Goal: Task Accomplishment & Management: Use online tool/utility

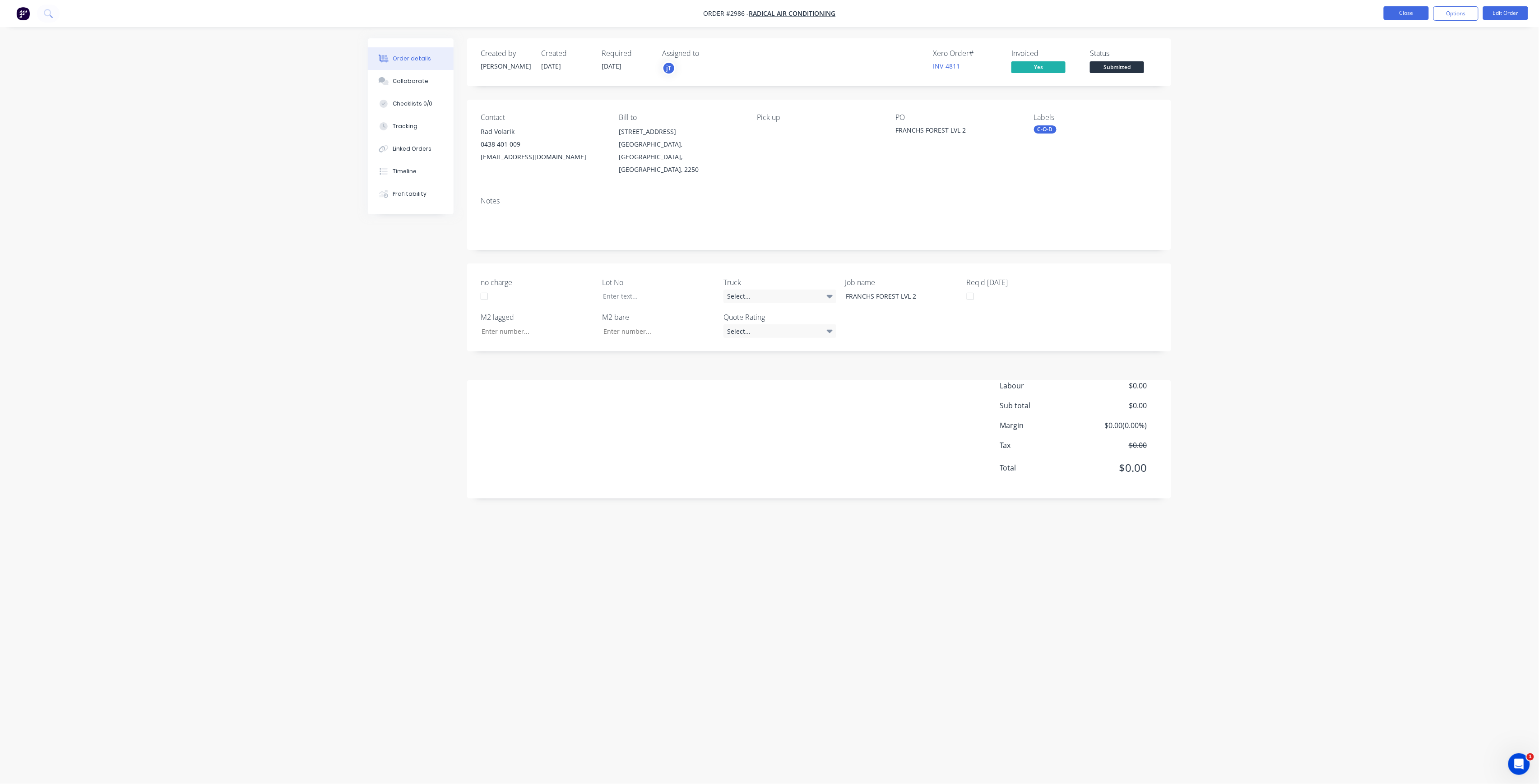
click at [1392, 20] on button "Close" at bounding box center [1406, 13] width 45 height 13
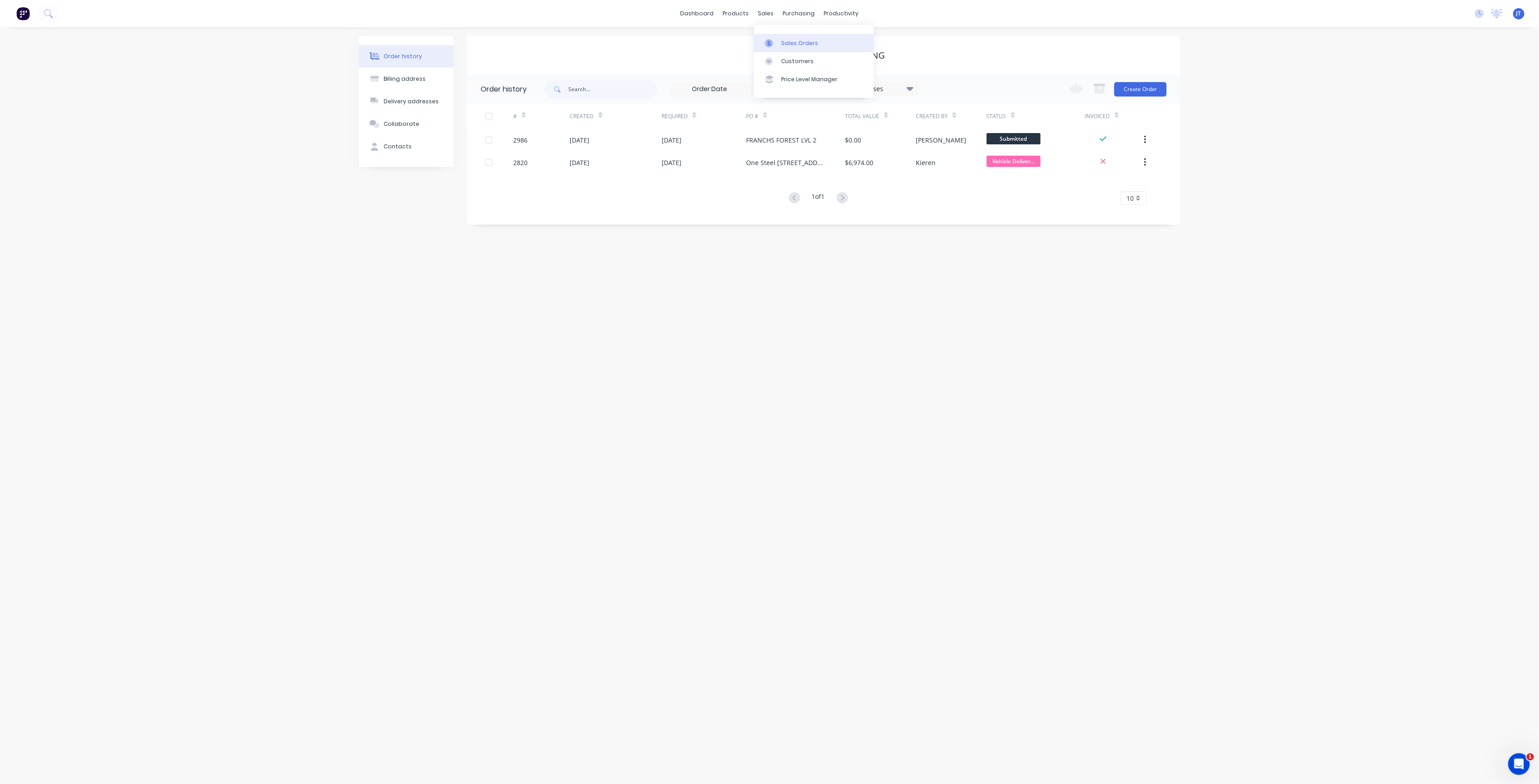
click at [808, 44] on div "Sales Orders" at bounding box center [799, 43] width 37 height 8
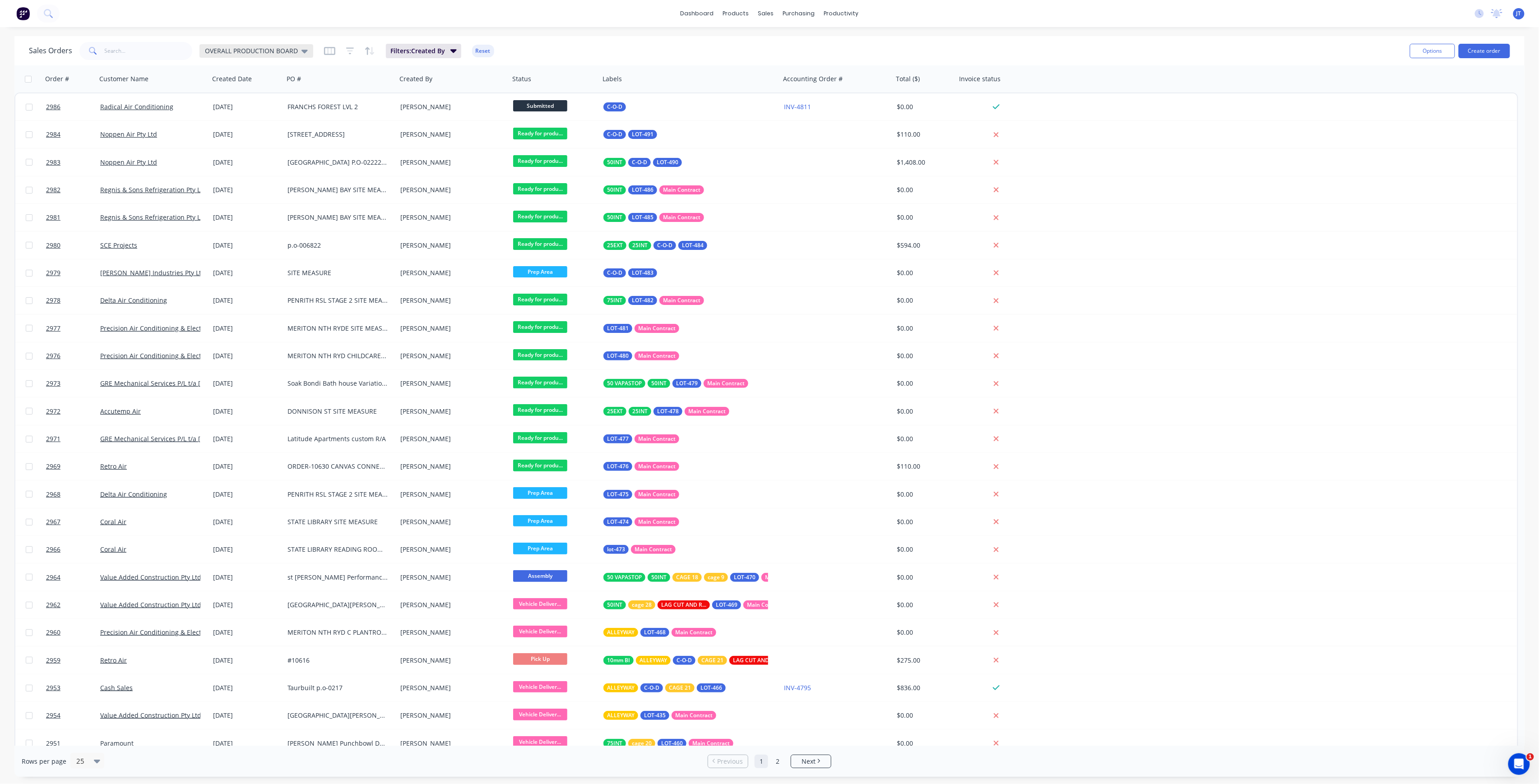
click at [275, 48] on span "OVERALL PRODUCTION BOARD" at bounding box center [251, 51] width 93 height 9
click at [219, 130] on button "None" at bounding box center [253, 127] width 103 height 11
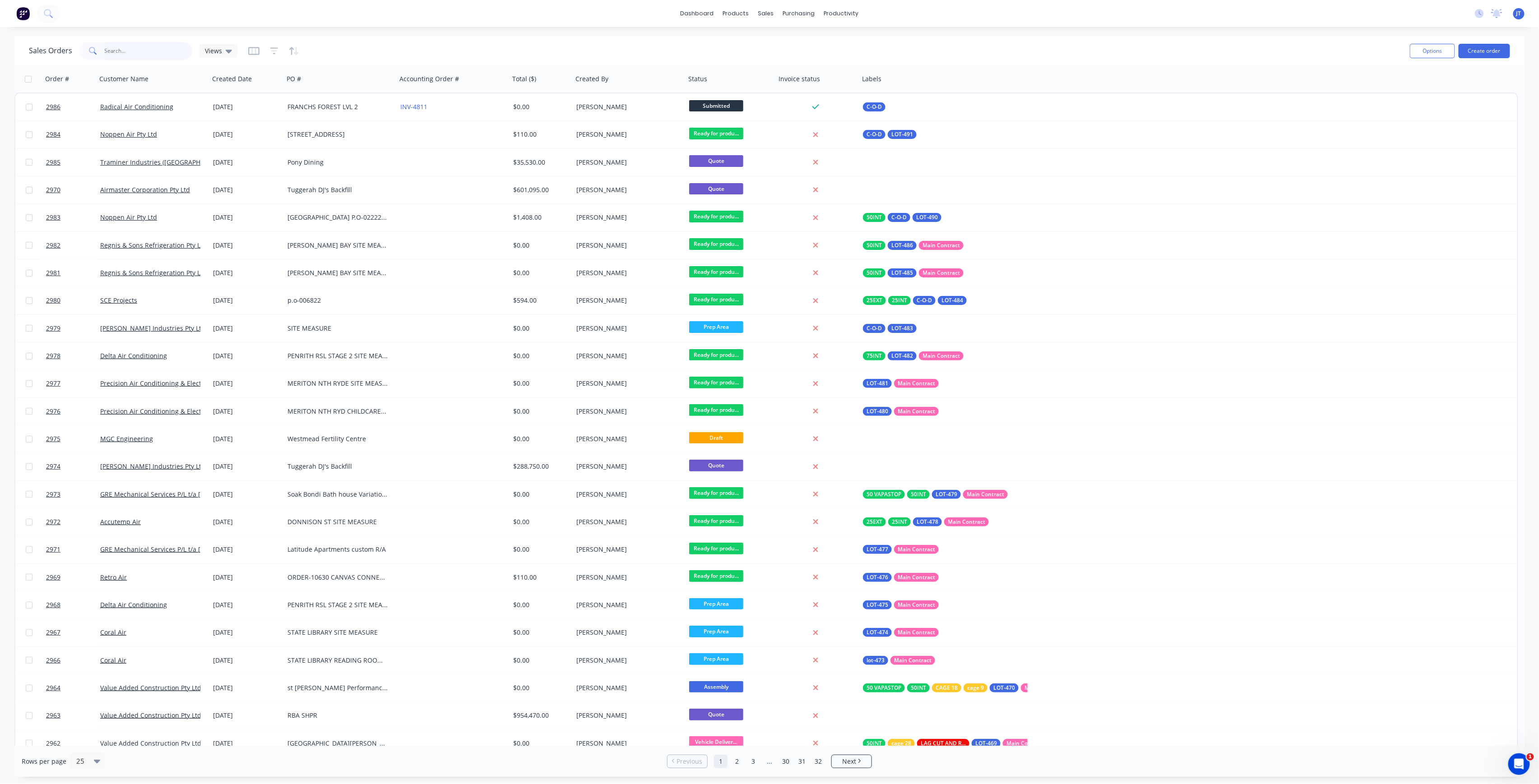
click at [167, 57] on input "text" at bounding box center [149, 51] width 88 height 18
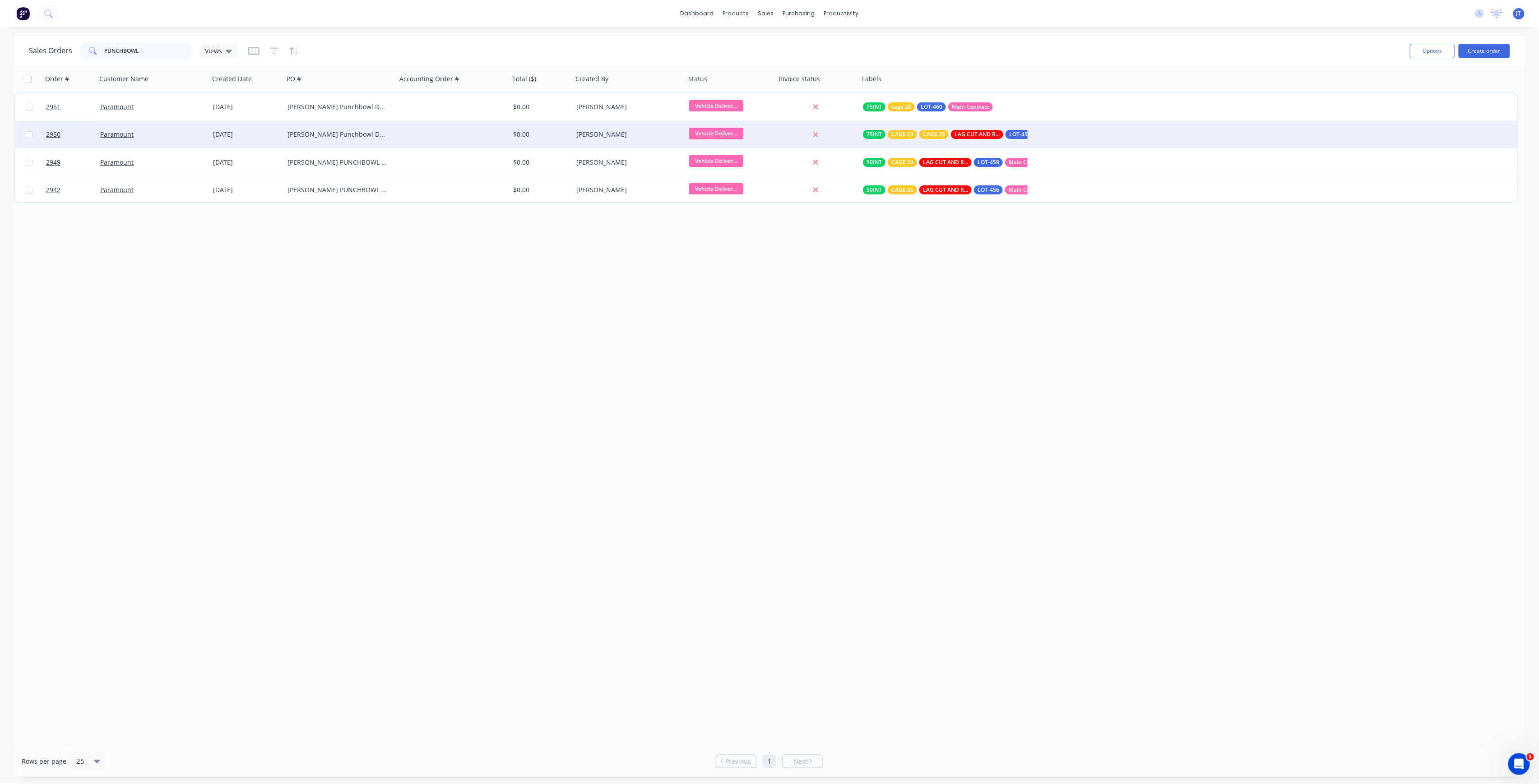
type input "PUNCHBOWL"
click at [327, 133] on div "[PERSON_NAME] Punchbowl DWG-M-OF REV-B OFFICE 11 RUN C" at bounding box center [337, 135] width 100 height 9
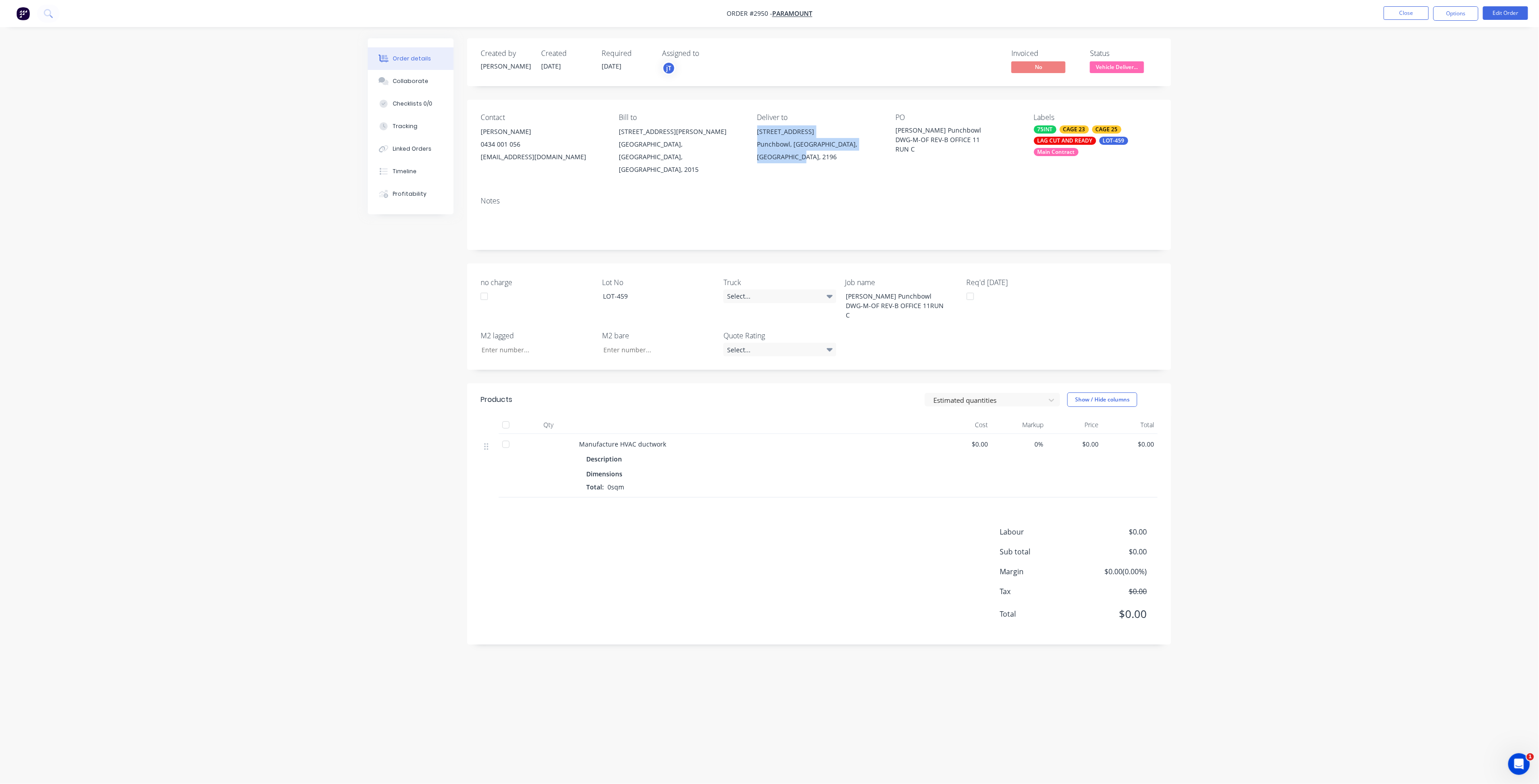
drag, startPoint x: 776, startPoint y: 156, endPoint x: 751, endPoint y: 132, distance: 34.7
click at [751, 132] on div "Contact [PERSON_NAME] [PHONE_NUMBER] [EMAIL_ADDRESS][DOMAIN_NAME] Bill to [STRE…" at bounding box center [819, 145] width 704 height 90
copy div "[STREET_ADDRESS]"
click at [1404, 18] on button "Close" at bounding box center [1406, 13] width 45 height 13
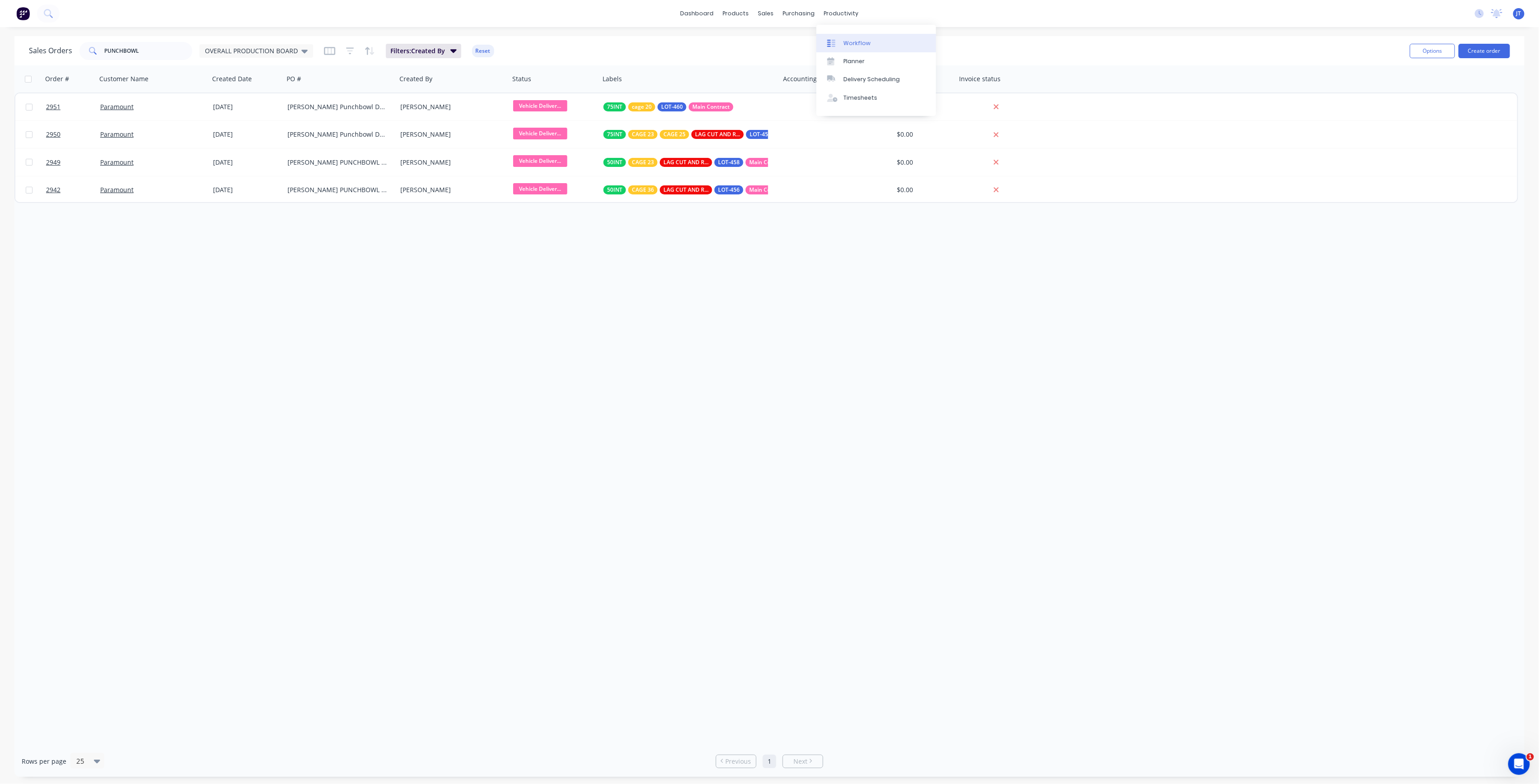
click at [848, 44] on div "Workflow" at bounding box center [857, 43] width 27 height 8
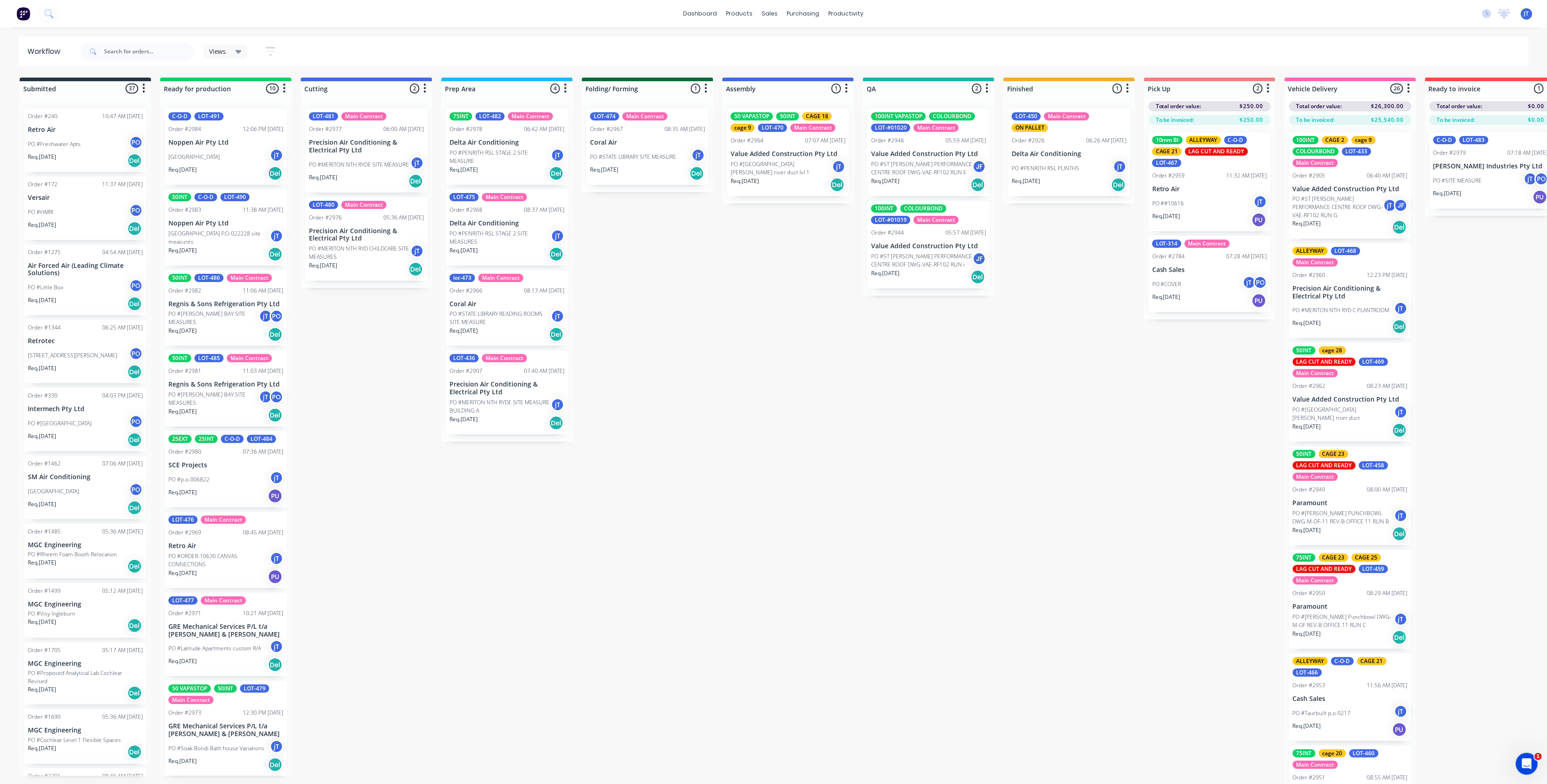
click at [506, 320] on p "PO #STATE LIBRARY READING ROOMS SITE MEASURE" at bounding box center [500, 318] width 101 height 16
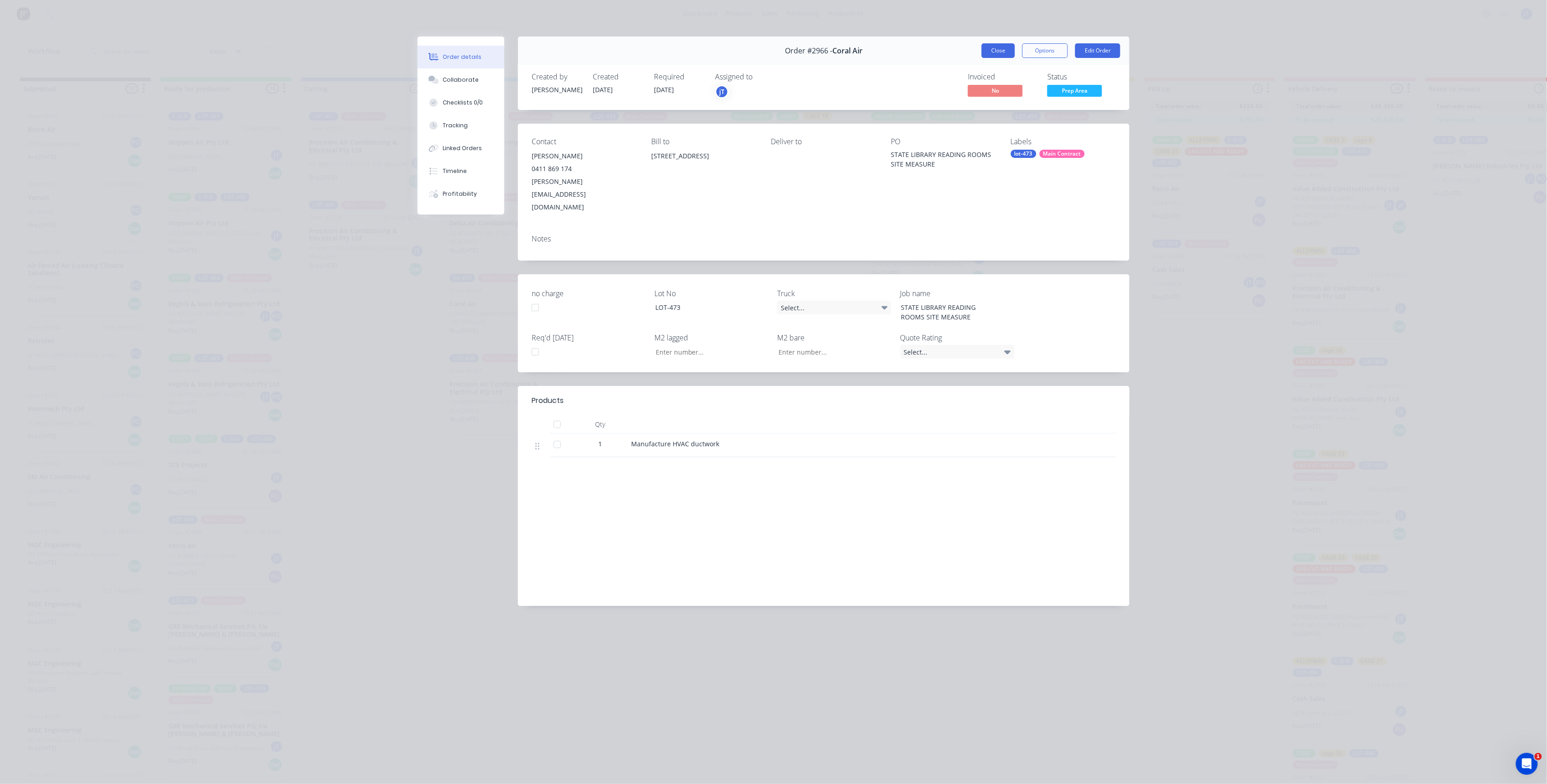
click at [993, 47] on button "Close" at bounding box center [998, 51] width 33 height 15
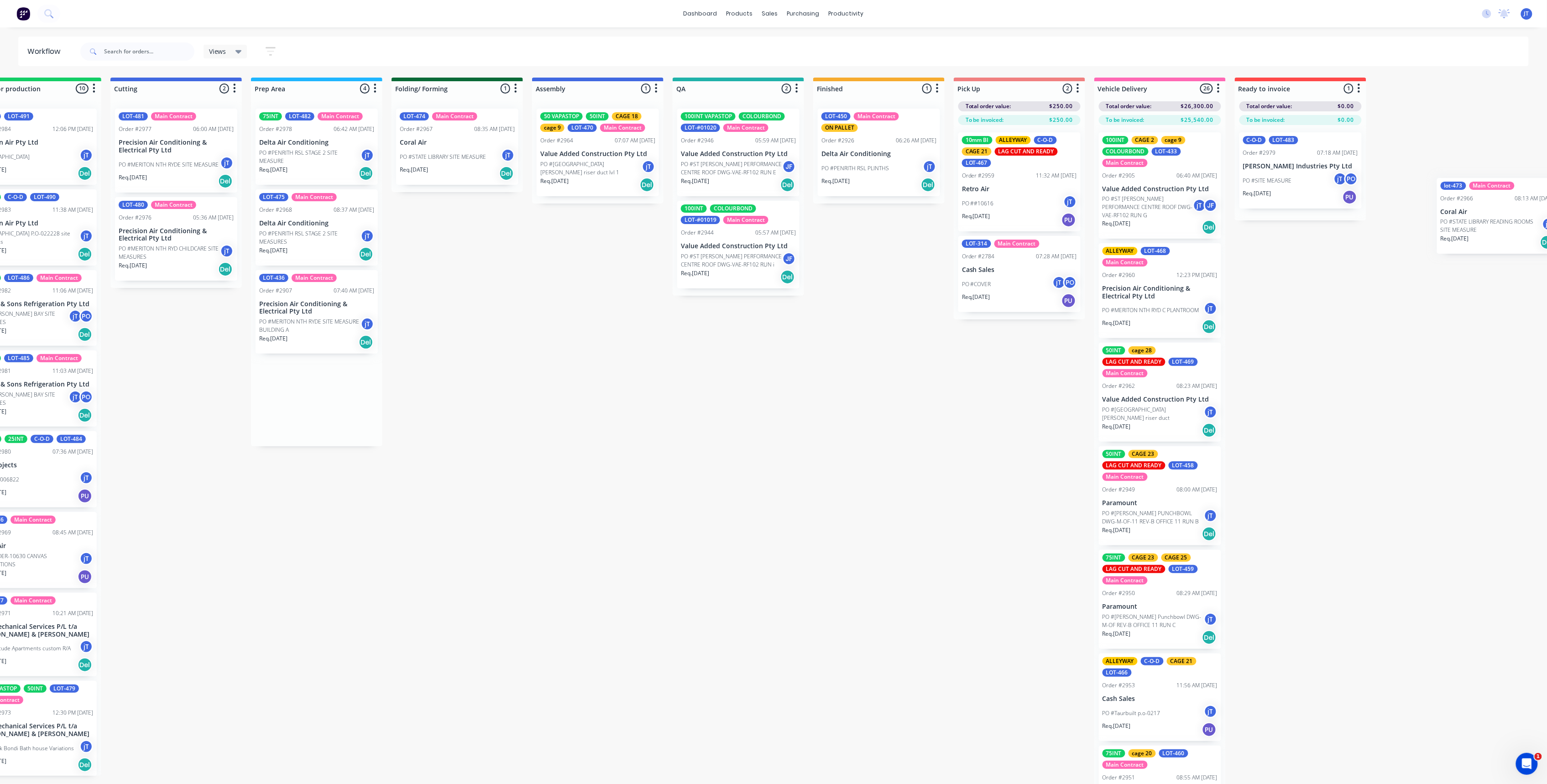
scroll to position [0, 239]
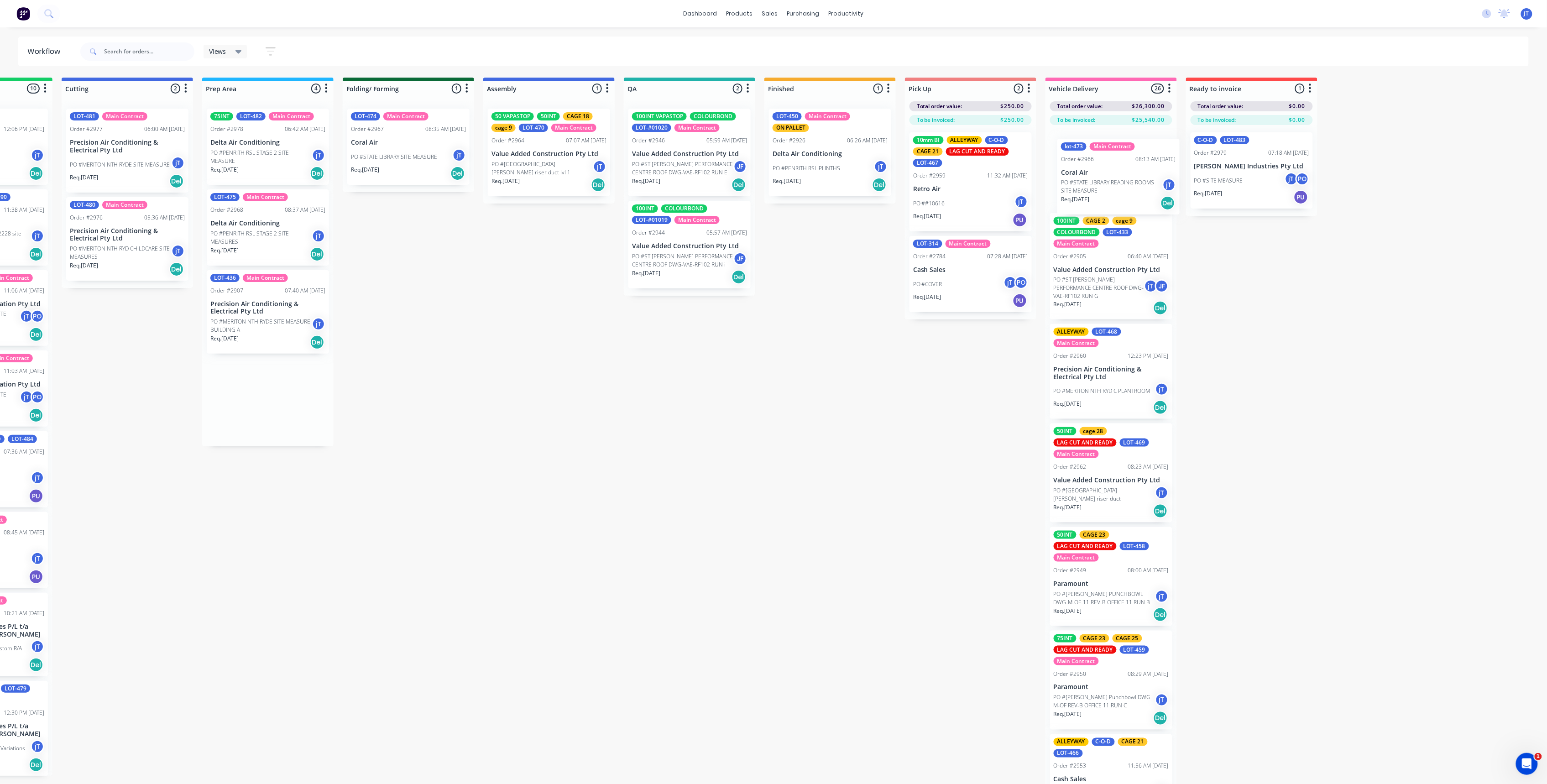
drag, startPoint x: 483, startPoint y: 321, endPoint x: 1098, endPoint y: 189, distance: 629.0
click at [1098, 189] on div "Submitted 37 Summaries Total order value Invoiced to date To be invoiced Order …" at bounding box center [647, 438] width 1787 height 722
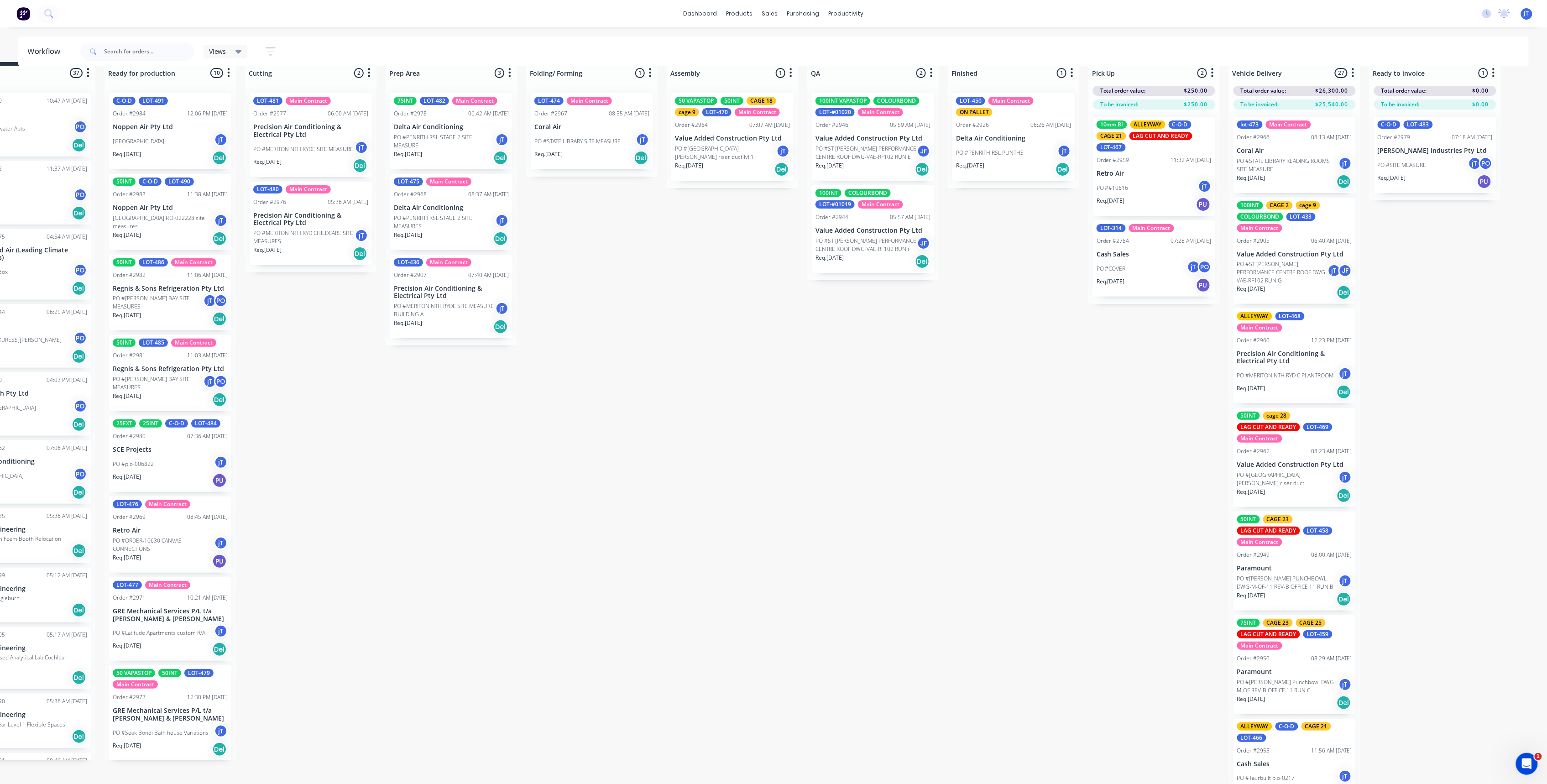
drag, startPoint x: 212, startPoint y: 544, endPoint x: 177, endPoint y: 557, distance: 37.3
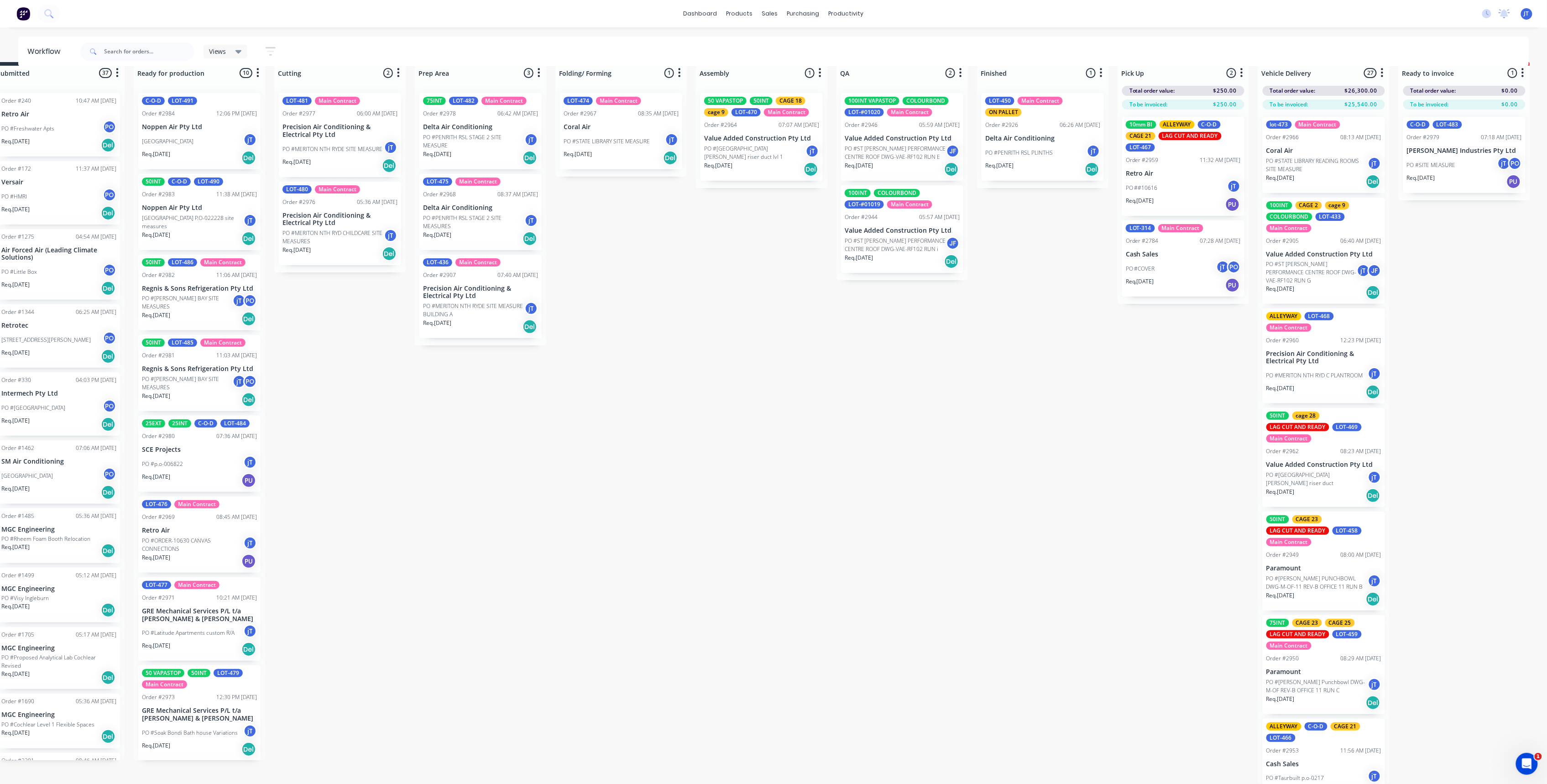
click at [190, 150] on div "Req. 07/10/25 Del" at bounding box center [199, 158] width 115 height 16
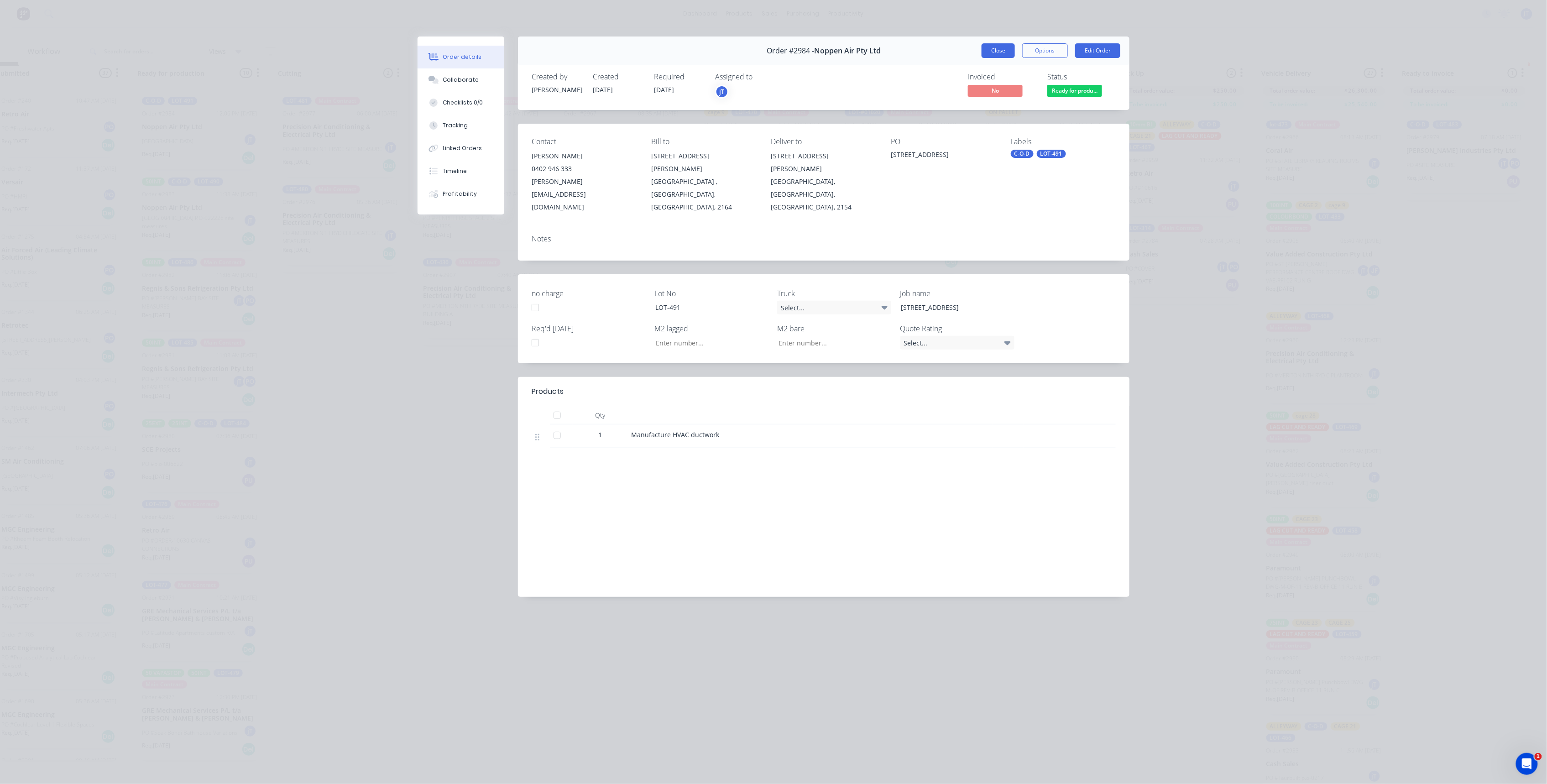
click at [983, 51] on button "Close" at bounding box center [998, 51] width 33 height 15
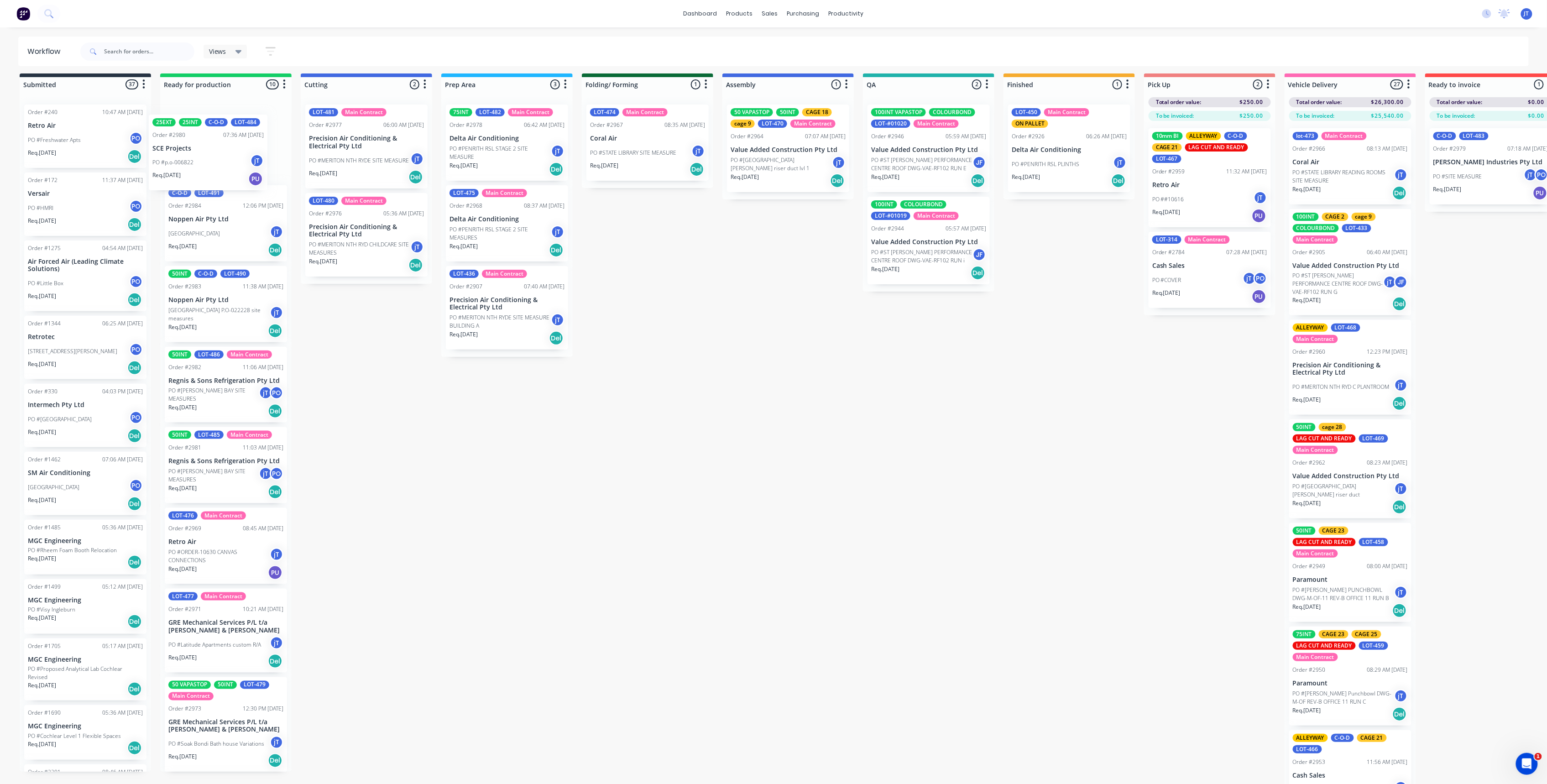
scroll to position [0, 0]
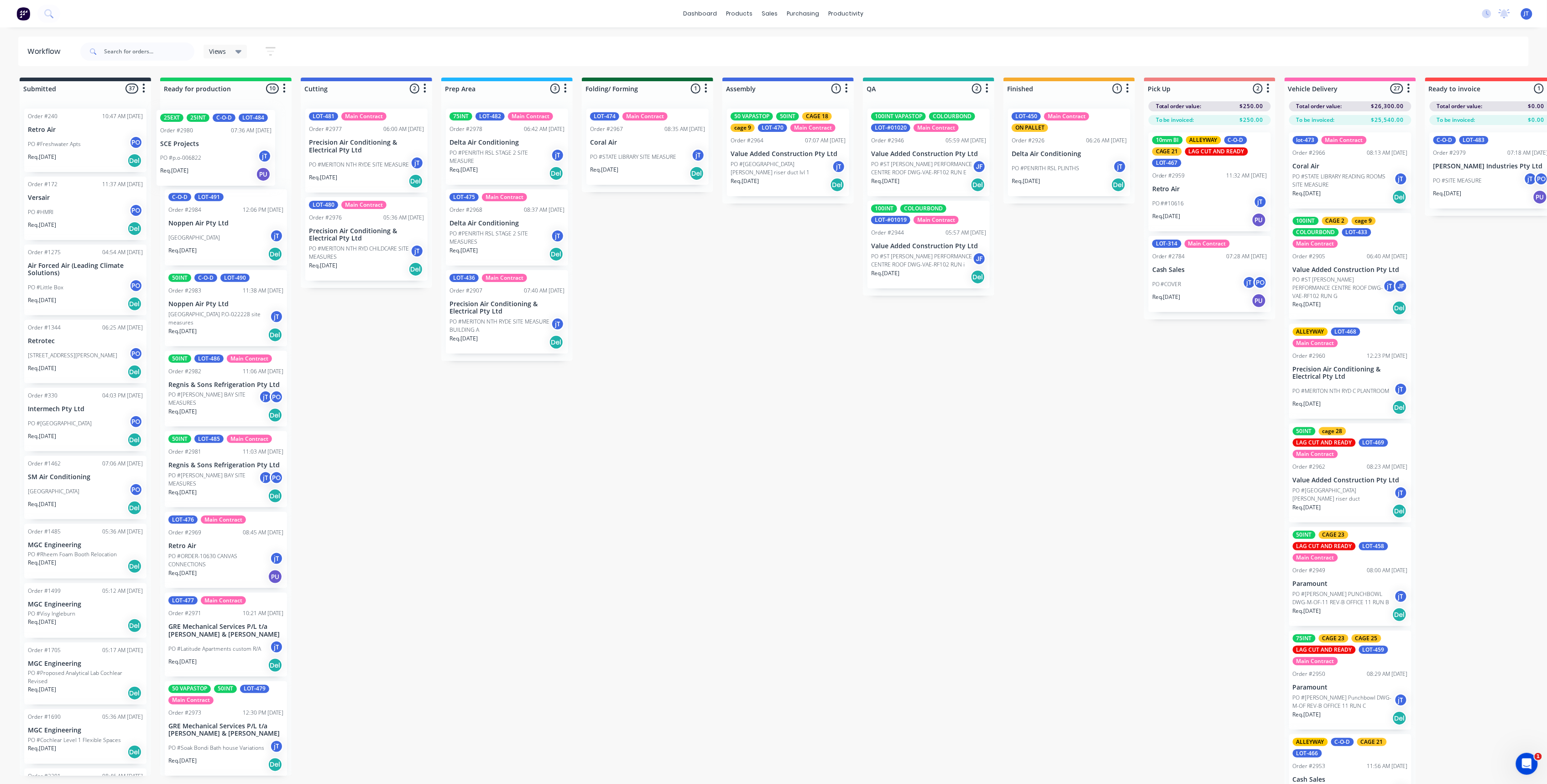
drag, startPoint x: 198, startPoint y: 454, endPoint x: 216, endPoint y: 154, distance: 300.5
click at [216, 154] on div "C-O-D LOT-491 Order #2984 12:06 PM 30/09/25 Noppen Air Pty Ltd PO #8 QUAY ST HA…" at bounding box center [226, 438] width 132 height 674
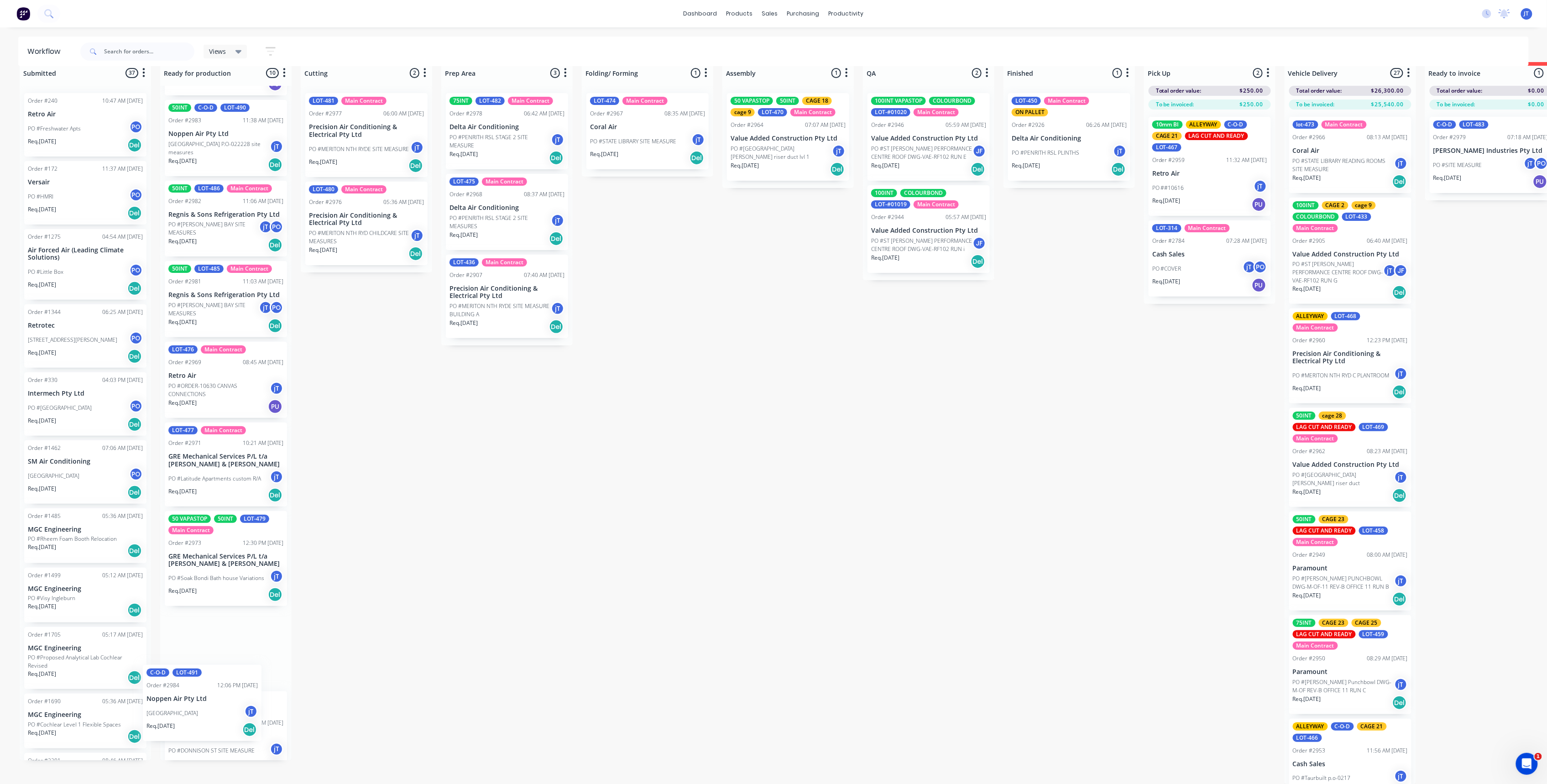
scroll to position [180, 0]
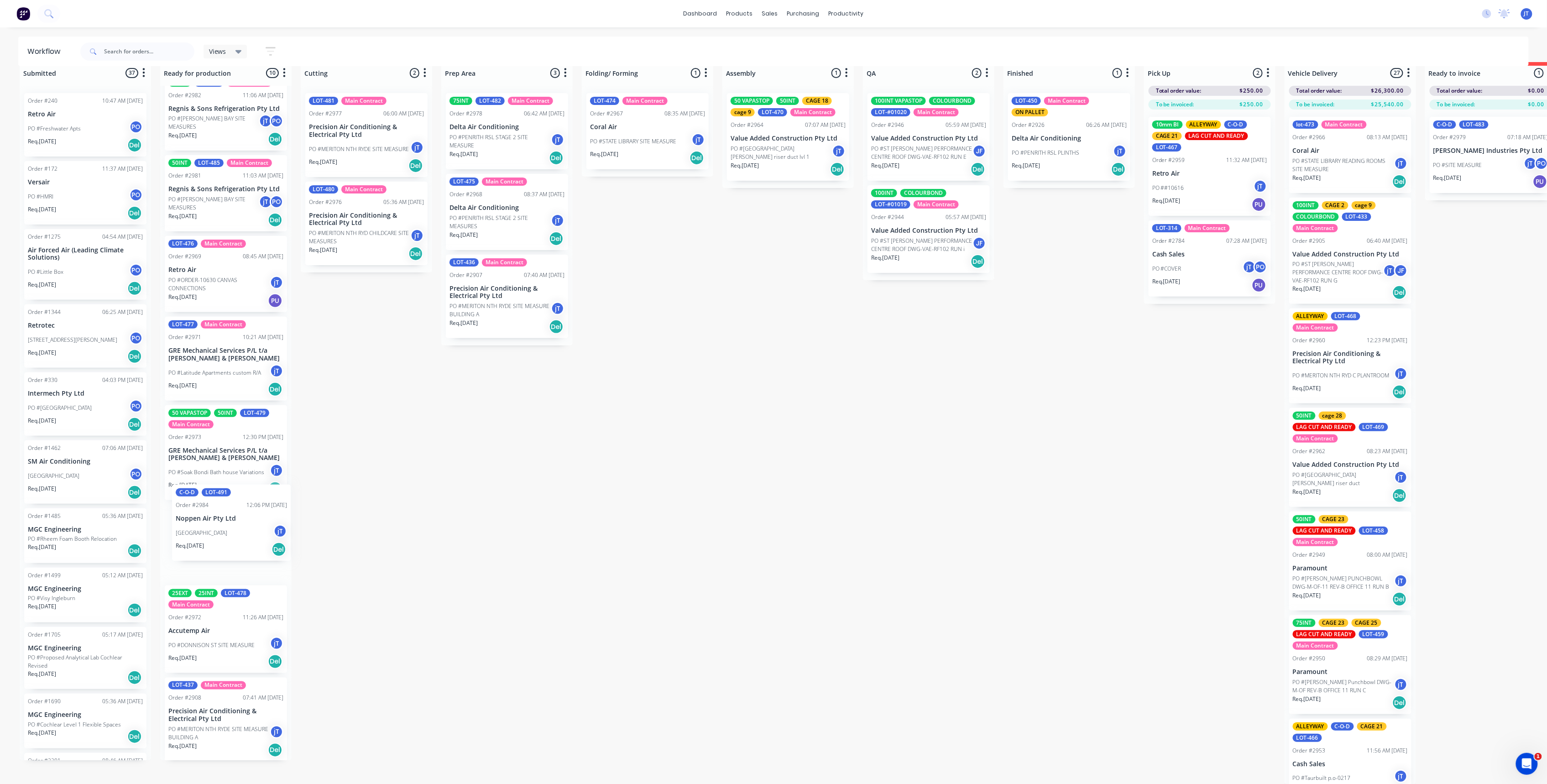
drag, startPoint x: 220, startPoint y: 229, endPoint x: 225, endPoint y: 526, distance: 297.0
click at [225, 526] on div "25EXT 25INT C-O-D LOT-484 Order #2980 07:36 AM 30/09/25 SCE Projects PO #p.o-00…" at bounding box center [226, 423] width 132 height 674
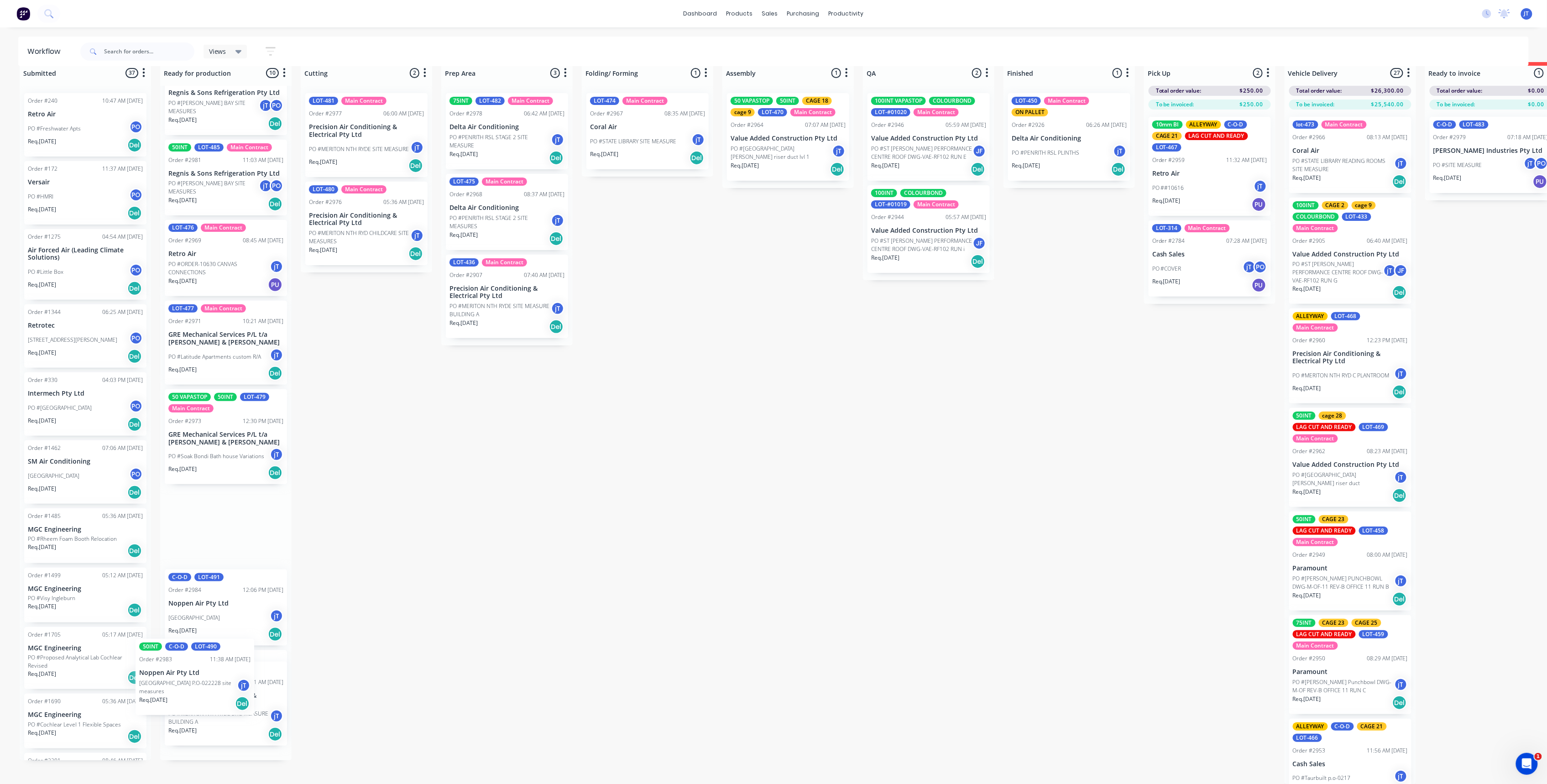
scroll to position [183, 0]
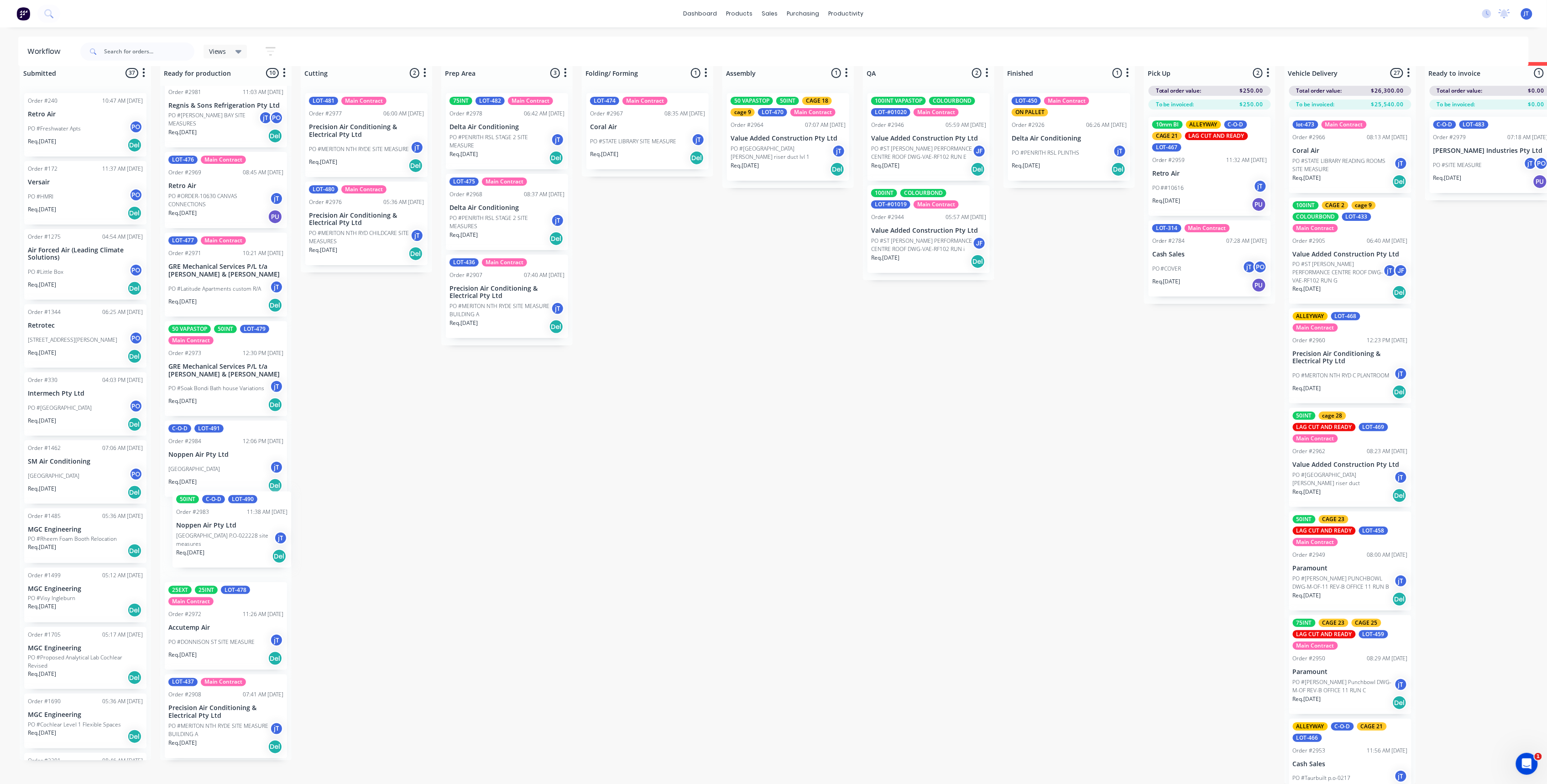
drag, startPoint x: 204, startPoint y: 242, endPoint x: 208, endPoint y: 537, distance: 295.0
click at [211, 547] on div "25EXT 25INT C-O-D LOT-484 Order #2980 07:36 AM 30/09/25 SCE Projects PO #p.o-00…" at bounding box center [226, 423] width 132 height 674
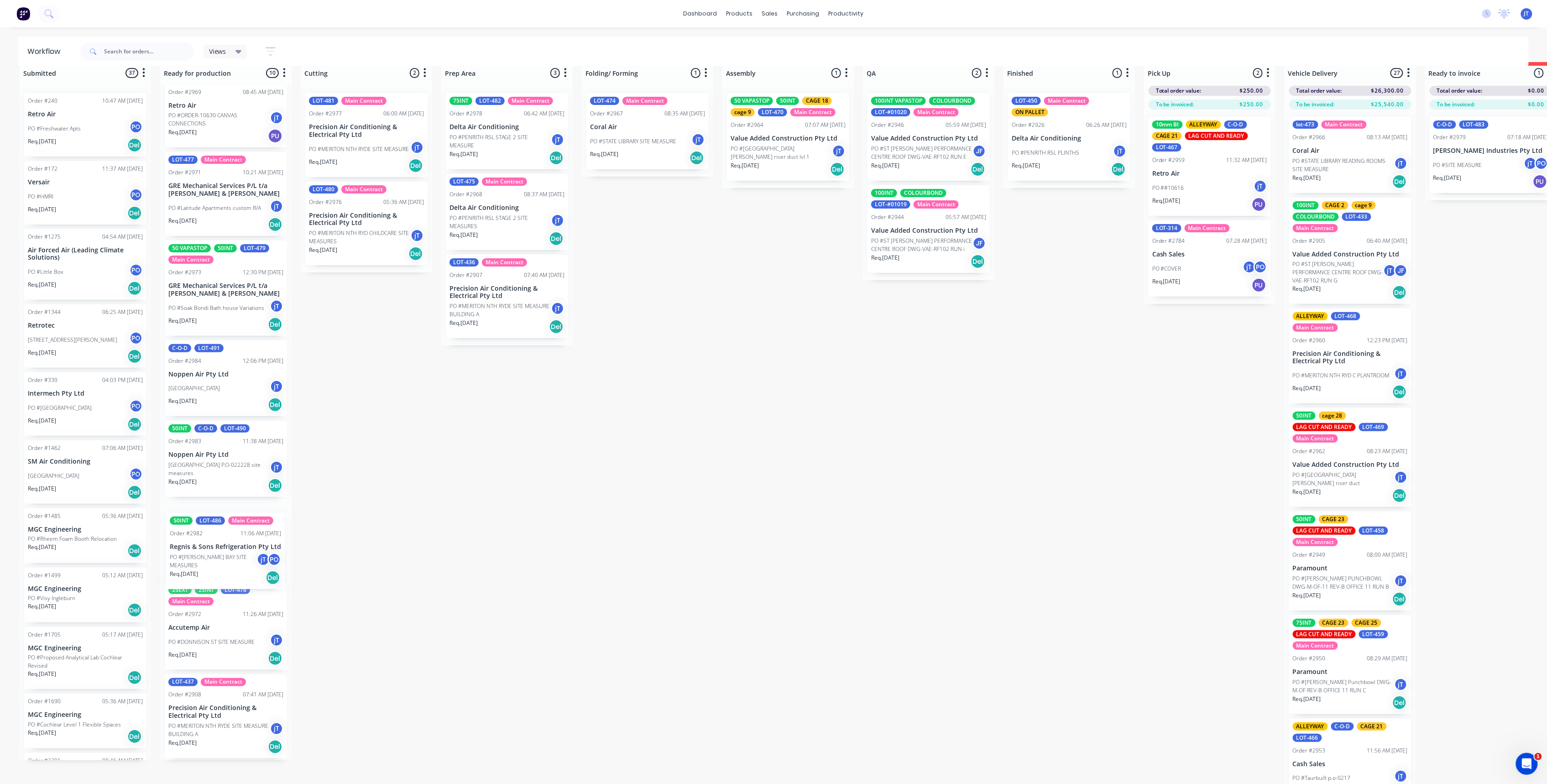
drag, startPoint x: 231, startPoint y: 220, endPoint x: 232, endPoint y: 572, distance: 352.0
click at [232, 572] on div "25EXT 25INT C-O-D LOT-484 Order #2980 07:36 AM 30/09/25 SCE Projects PO #p.o-00…" at bounding box center [226, 423] width 132 height 674
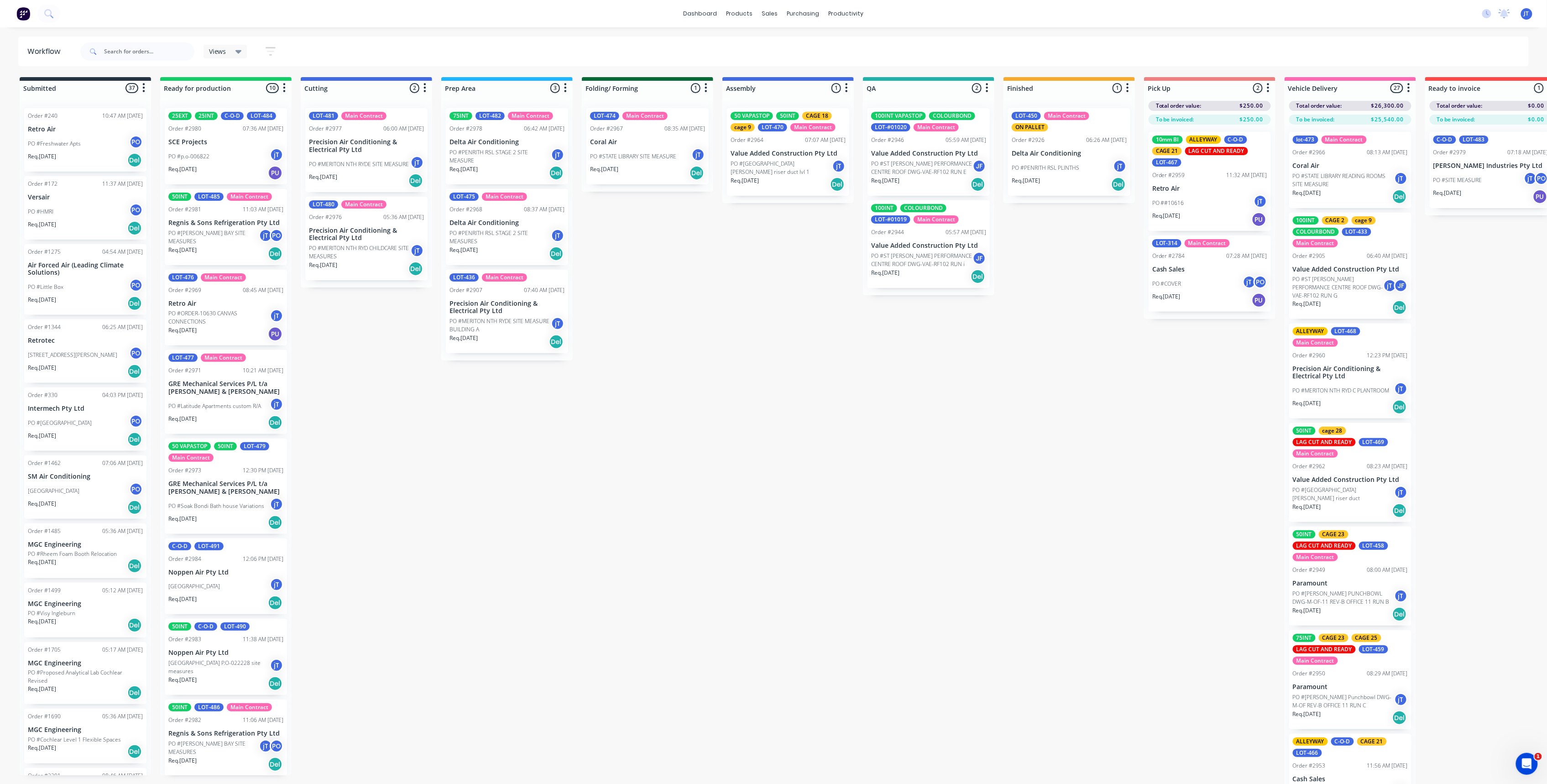
scroll to position [0, 0]
drag, startPoint x: 220, startPoint y: 321, endPoint x: 220, endPoint y: 228, distance: 93.0
click at [220, 228] on div "25EXT 25INT C-O-D LOT-484 Order #2980 07:36 AM 30/09/25 SCE Projects PO #p.o-00…" at bounding box center [226, 438] width 132 height 674
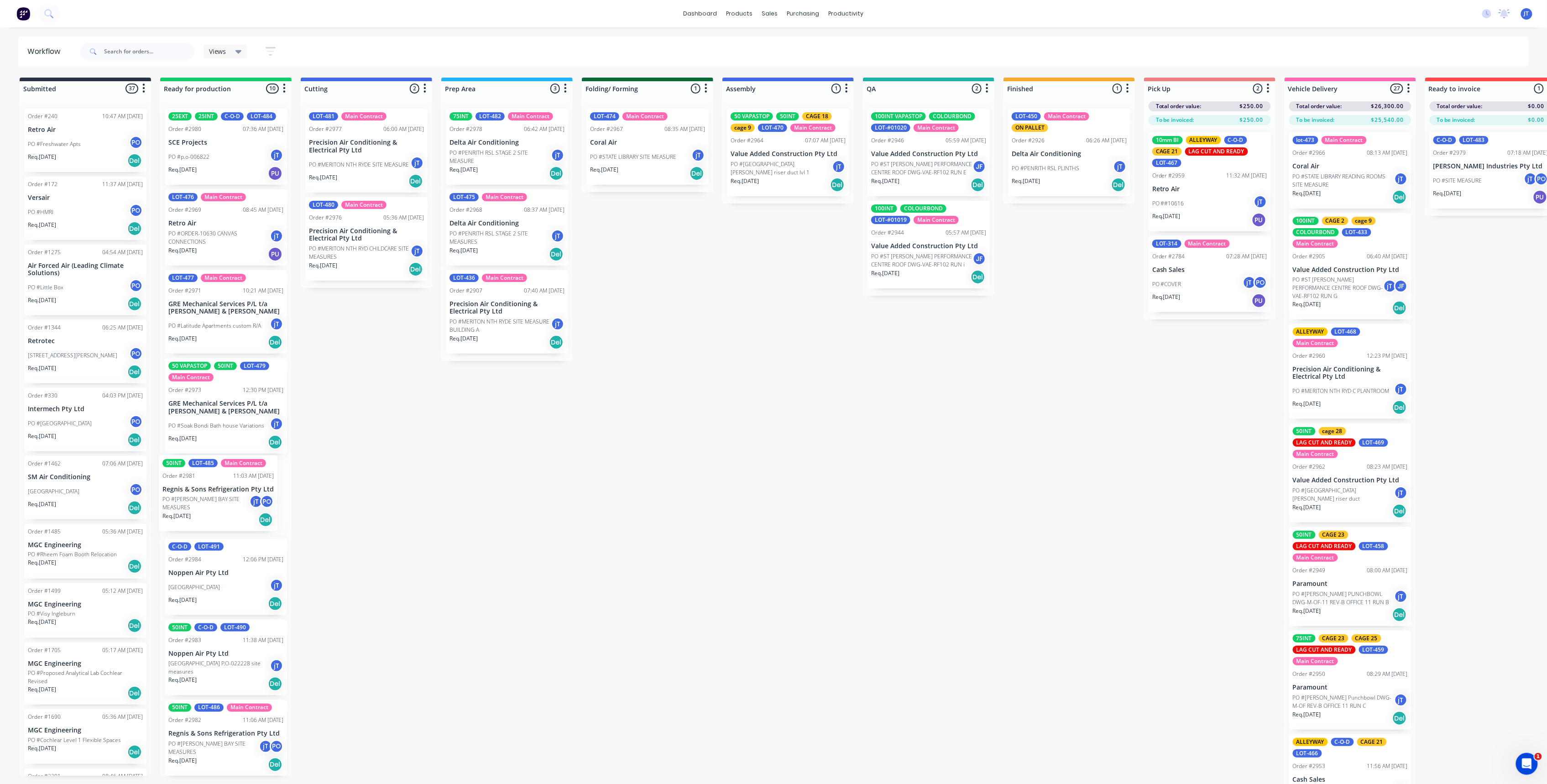
drag, startPoint x: 214, startPoint y: 315, endPoint x: 207, endPoint y: 506, distance: 191.1
click at [207, 506] on div "25EXT 25INT C-O-D LOT-484 Order #2980 07:36 AM 30/09/25 SCE Projects PO #p.o-00…" at bounding box center [226, 438] width 132 height 674
drag, startPoint x: 514, startPoint y: 327, endPoint x: 391, endPoint y: 340, distance: 123.7
click at [395, 340] on div "Submitted 37 Summaries Total order value Invoiced to date To be invoiced Order …" at bounding box center [887, 438] width 1787 height 722
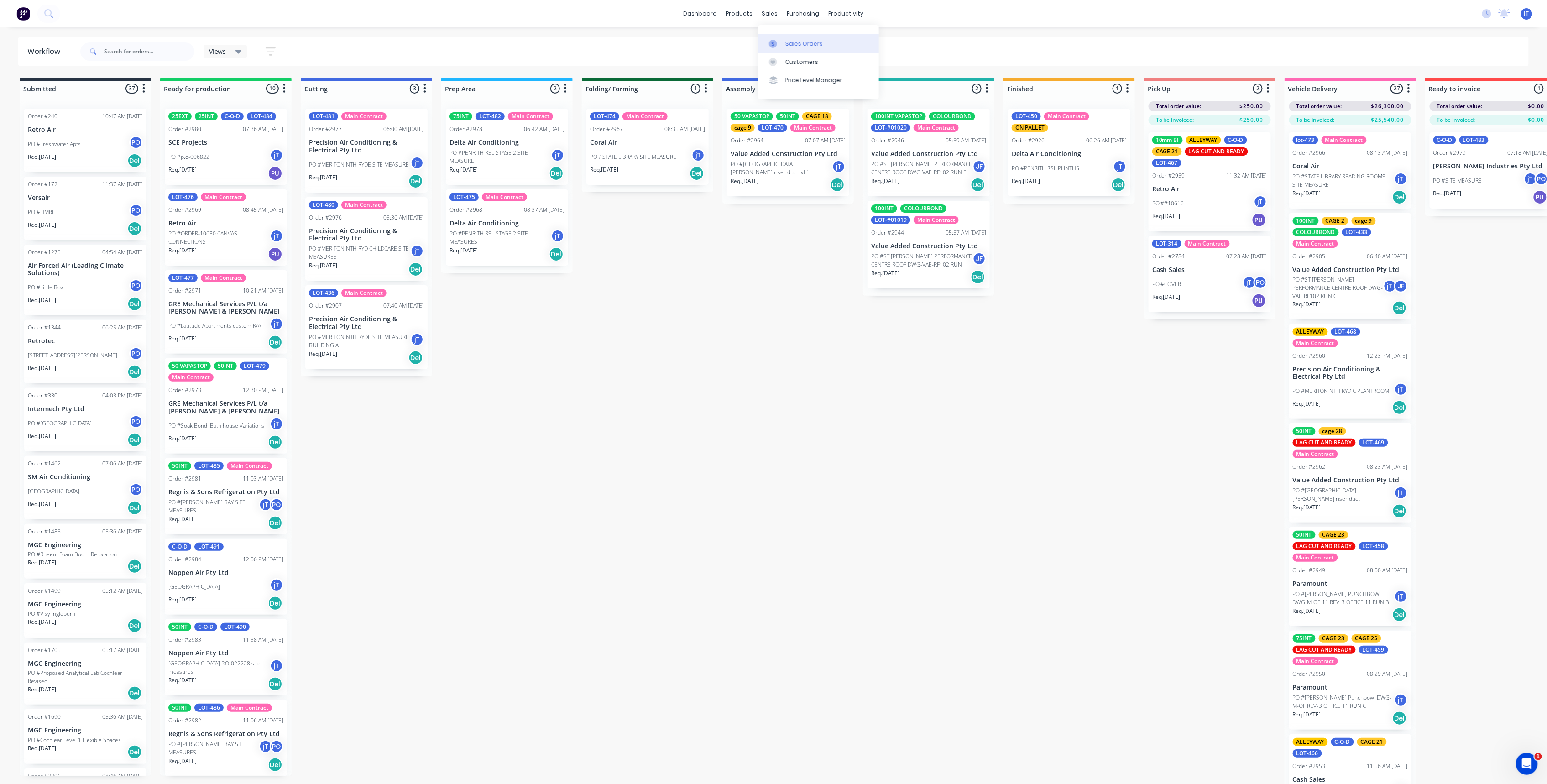
click at [800, 44] on div "Sales Orders" at bounding box center [804, 44] width 37 height 8
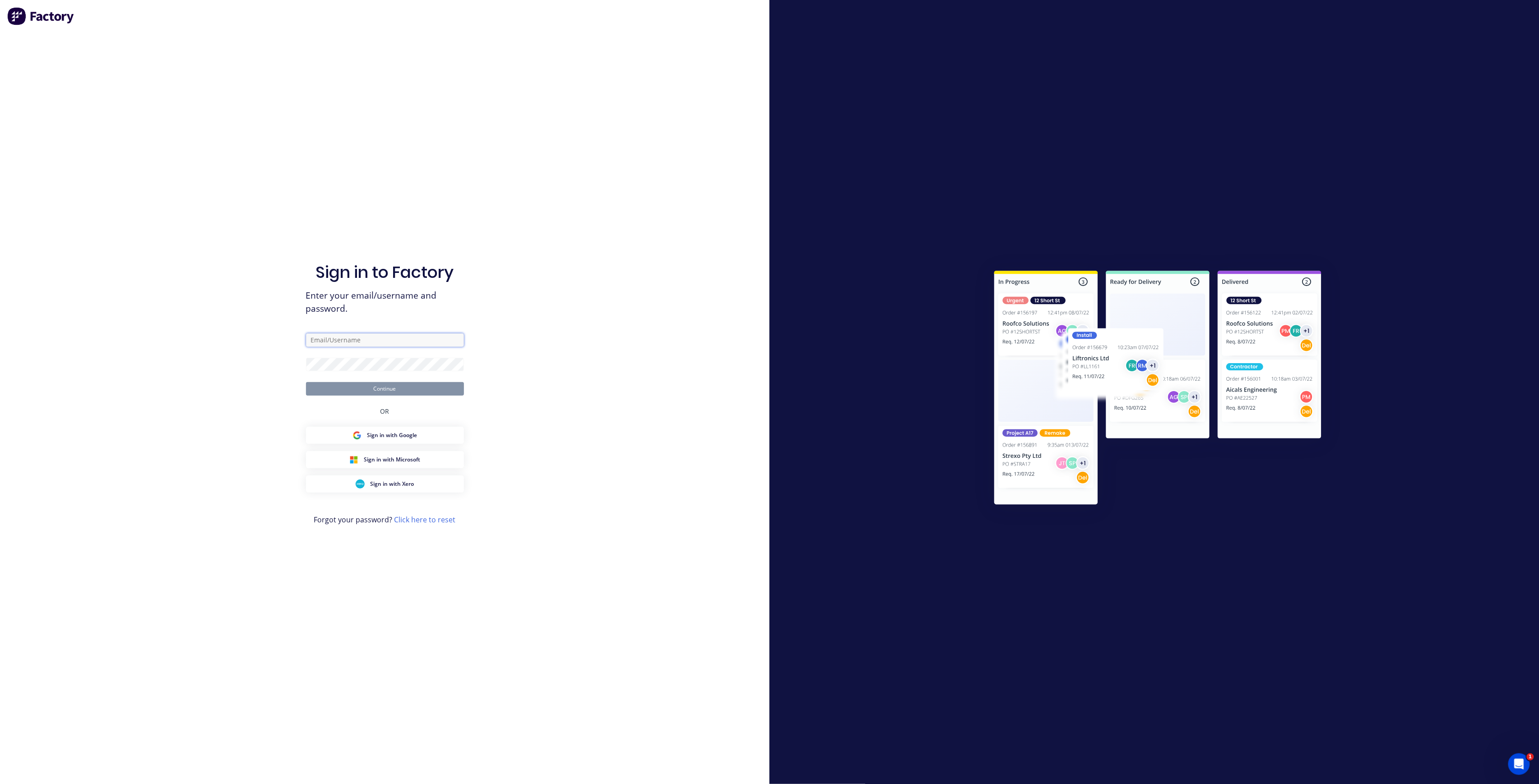
click at [375, 344] on input "text" at bounding box center [385, 340] width 158 height 13
click at [0, 784] on com-1password-button at bounding box center [0, 784] width 0 height 0
type input "josh@airpaksheetmetal.com.au"
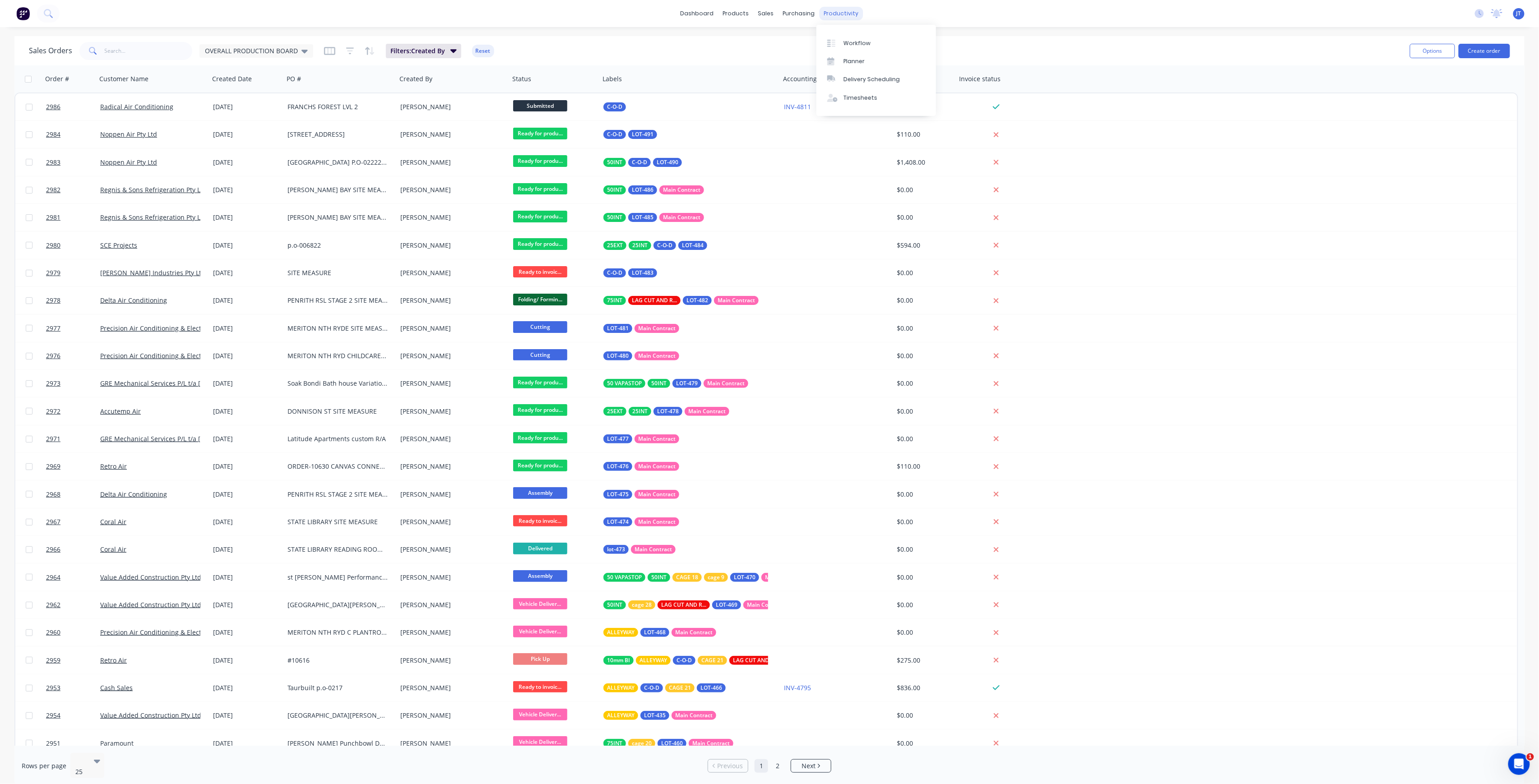
click at [833, 16] on div "productivity" at bounding box center [842, 13] width 44 height 13
click at [869, 46] on link "Workflow" at bounding box center [876, 43] width 119 height 18
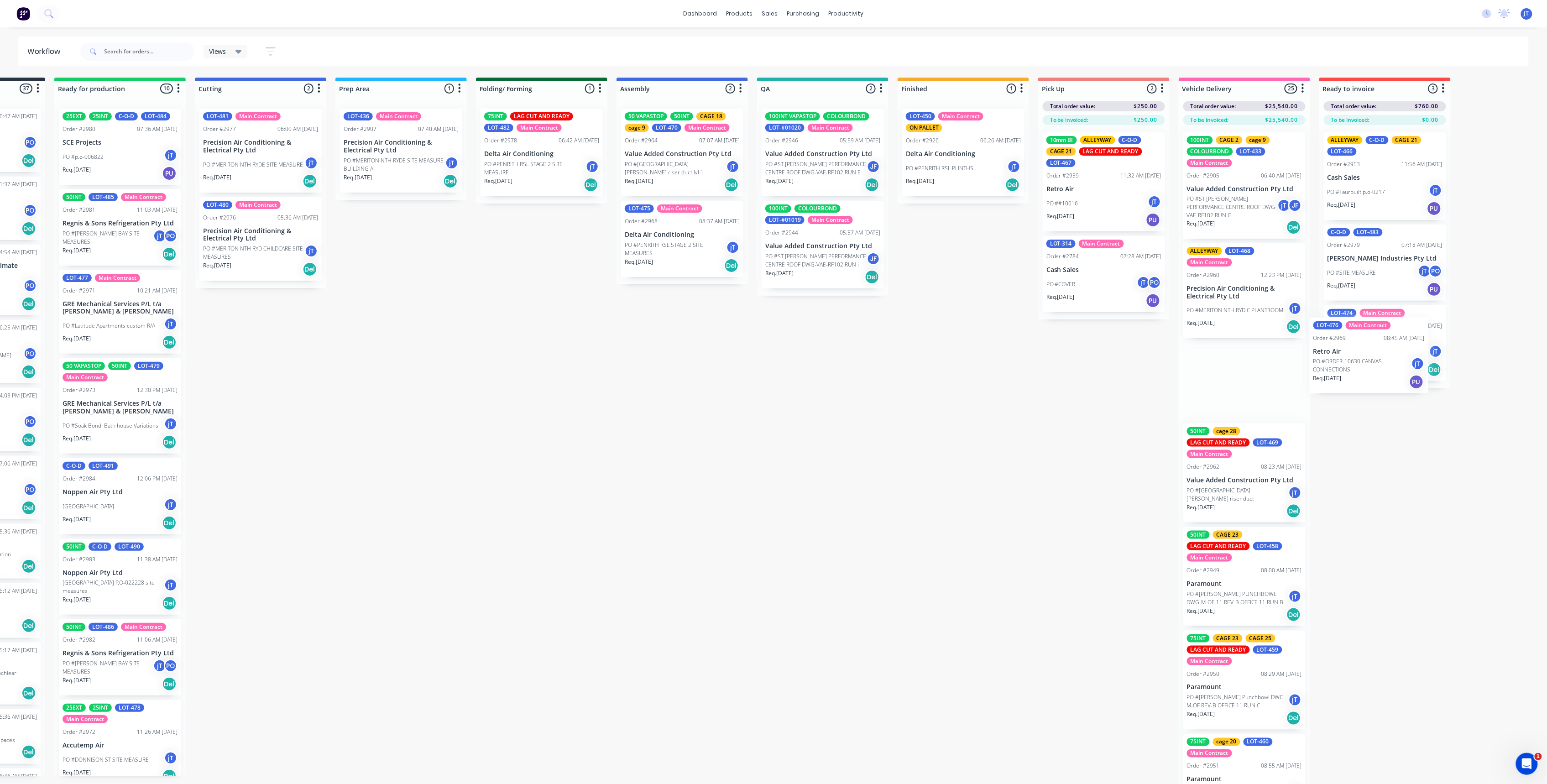
scroll to position [0, 239]
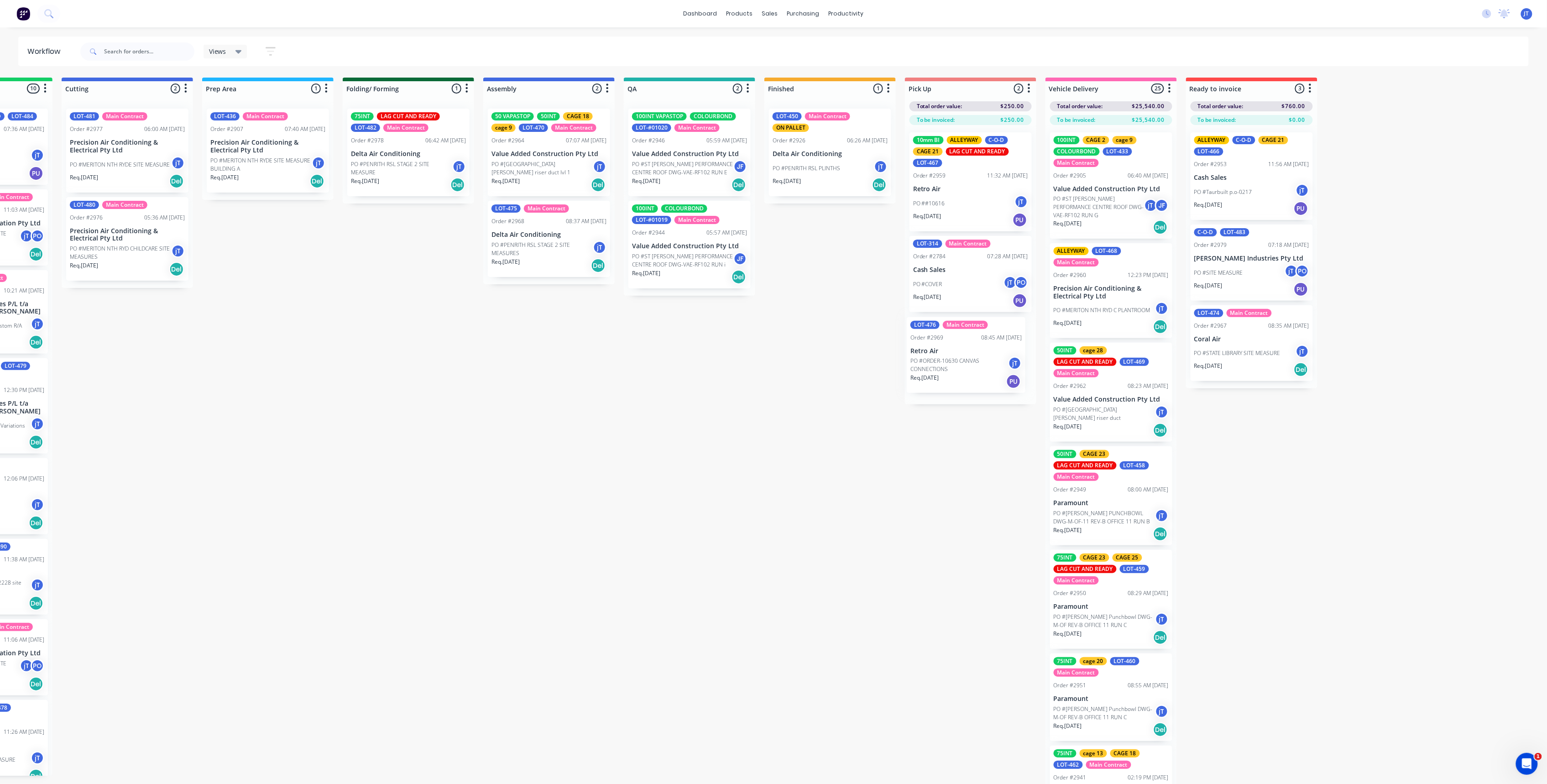
drag, startPoint x: 201, startPoint y: 315, endPoint x: 947, endPoint y: 362, distance: 747.5
click at [947, 362] on div "Submitted 37 Summaries Total order value Invoiced to date To be invoiced Order …" at bounding box center [647, 438] width 1787 height 722
